Goal: Information Seeking & Learning: Check status

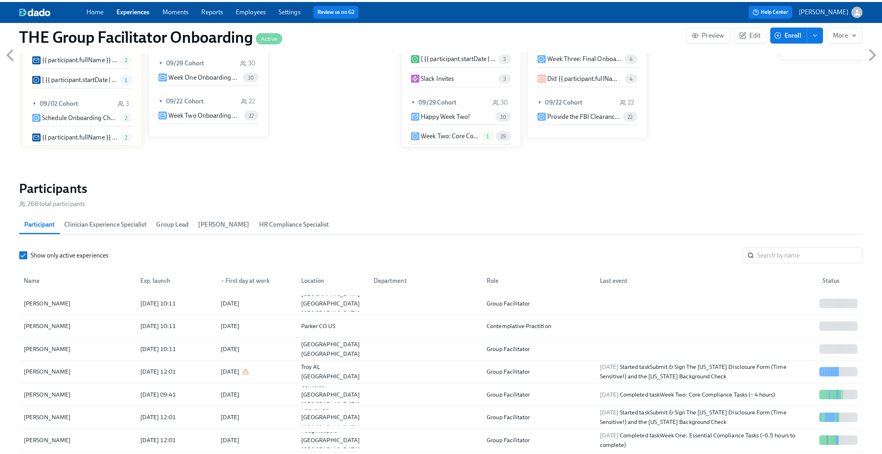
scroll to position [545, 0]
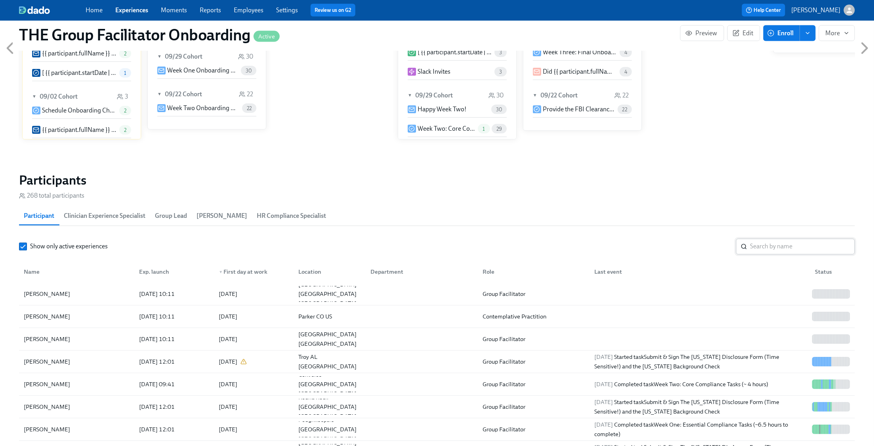
click at [804, 244] on input "search" at bounding box center [802, 247] width 105 height 16
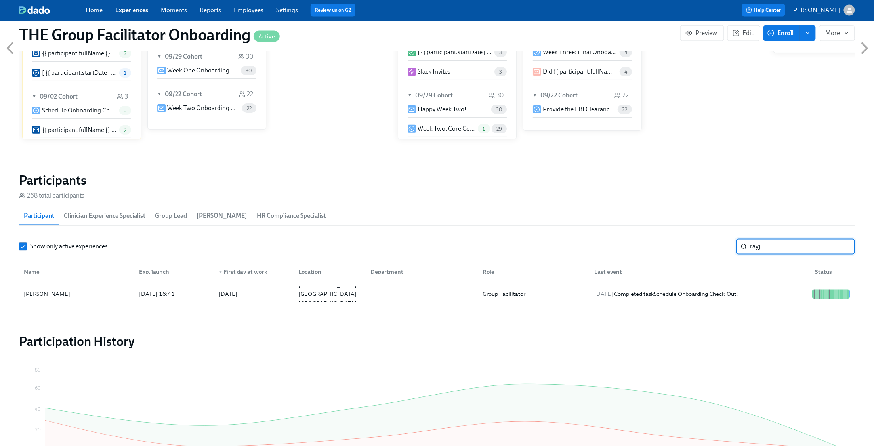
type input "rayj"
click at [770, 282] on div "Name Exp. launch ▼ First day at work Location Department Role Last event Status" at bounding box center [437, 270] width 836 height 25
click at [770, 288] on div "[DATE] Completed task Schedule Onboarding Check-Out!" at bounding box center [698, 294] width 221 height 16
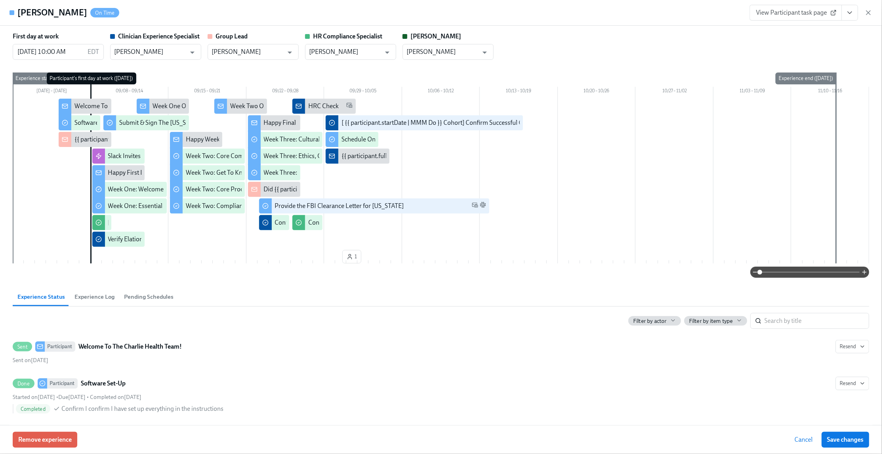
click at [846, 15] on icon "View task page" at bounding box center [850, 13] width 8 height 8
click at [828, 31] on link "View Clinician Experience Specialist task page" at bounding box center [804, 31] width 122 height 9
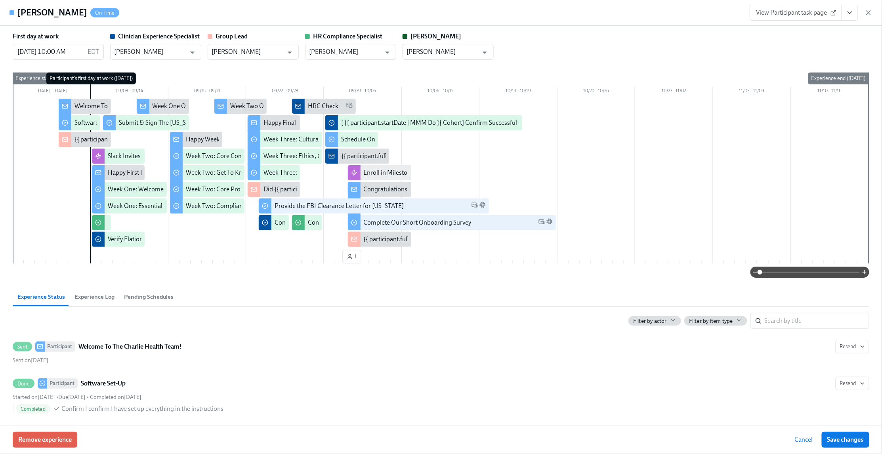
click at [867, 13] on icon "button" at bounding box center [868, 13] width 8 height 8
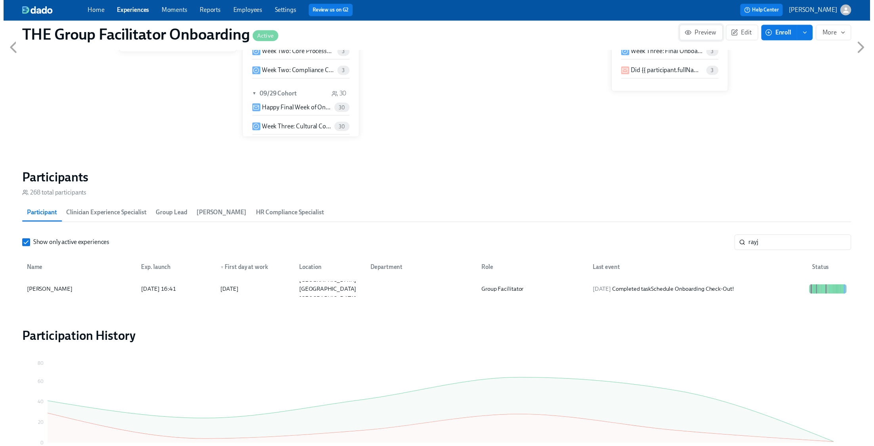
scroll to position [0, 10917]
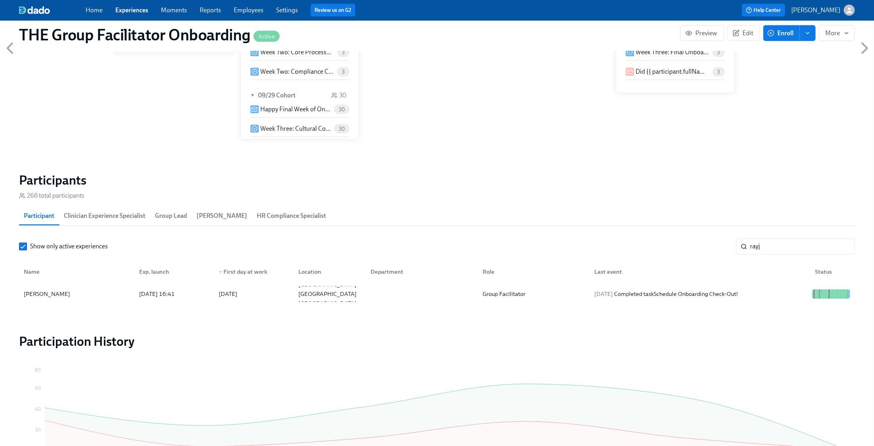
click at [842, 247] on input "rayj" at bounding box center [802, 247] width 105 height 16
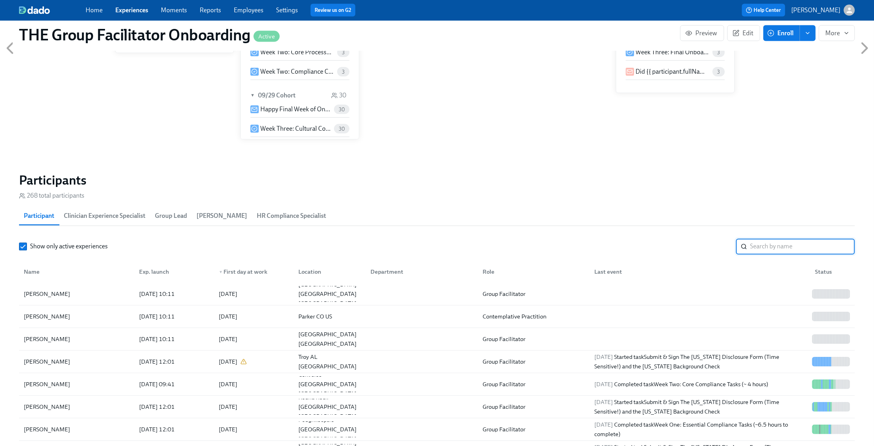
scroll to position [0, 10922]
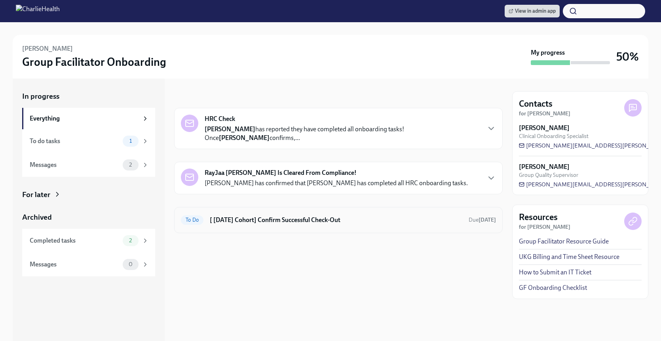
click at [314, 221] on h6 "[ [DATE] Cohort] Confirm Successful Check-Out" at bounding box center [336, 219] width 253 height 9
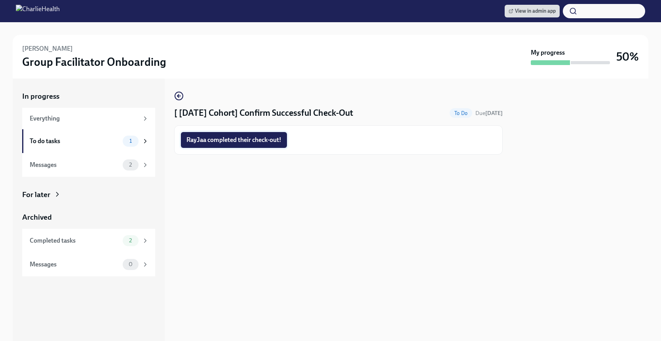
click at [243, 139] on span "RayJaa completed their check-out!" at bounding box center [234, 140] width 95 height 8
